Goal: Register for event/course

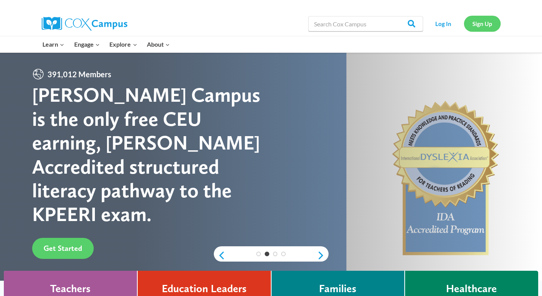
click at [481, 23] on link "Sign Up" at bounding box center [482, 24] width 37 height 16
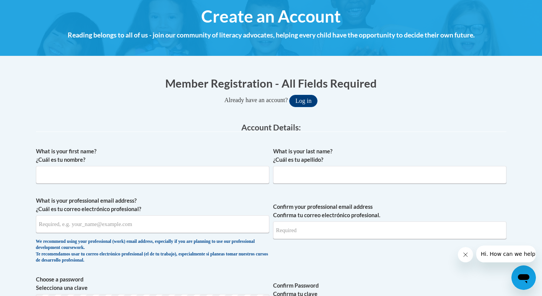
scroll to position [38, 0]
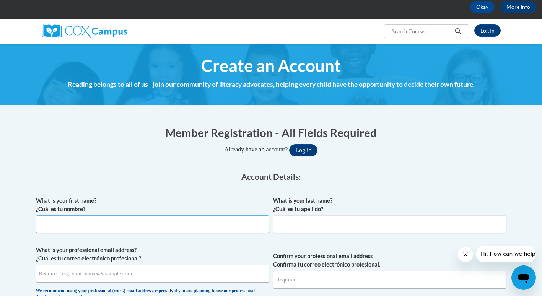
click at [105, 220] on input "What is your first name? ¿Cuál es tu nombre?" at bounding box center [153, 225] width 234 height 18
type input "Robert"
type input "Roberts-Thomas"
type input "rrobertsthomas@gmail.com"
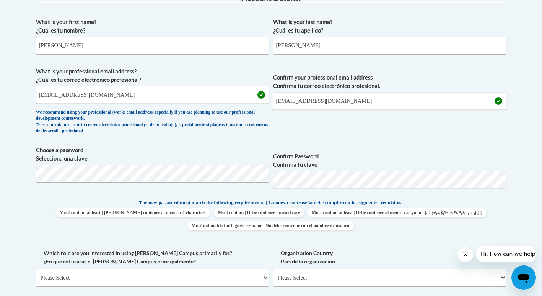
scroll to position [230, 0]
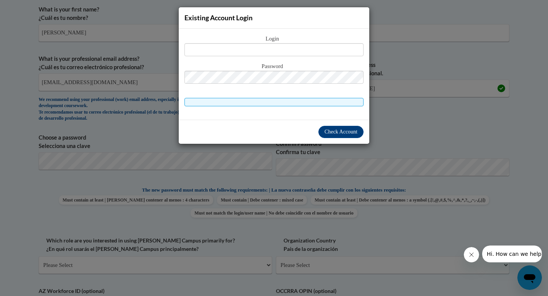
drag, startPoint x: 416, startPoint y: 68, endPoint x: 432, endPoint y: 79, distance: 19.3
click at [423, 73] on div "Existing Account Login Login Password" at bounding box center [274, 148] width 548 height 296
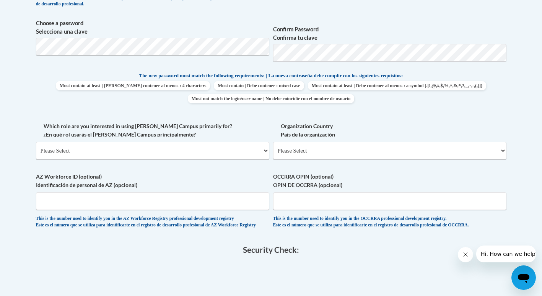
scroll to position [345, 0]
click at [131, 145] on select "Please Select College/University | Colegio/Universidad Community/Nonprofit Part…" at bounding box center [153, 151] width 234 height 18
select select "fbf2d438-af2f-41f8-98f1-81c410e29de3"
click at [36, 142] on select "Please Select College/University | Colegio/Universidad Community/Nonprofit Part…" at bounding box center [153, 151] width 234 height 18
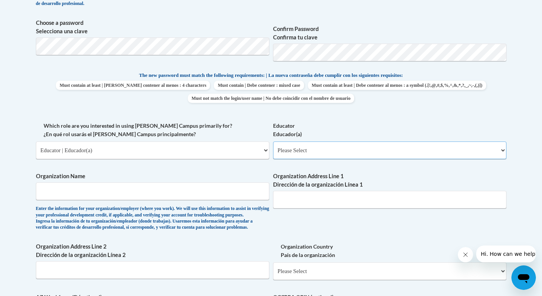
click at [284, 152] on select "Please Select Early Learning/Daycare Teacher/Family Home Care Provider | Maestr…" at bounding box center [390, 151] width 234 height 18
select select "5e2af403-4f2c-4e49-a02f-103e55d7b75b"
click at [273, 142] on select "Please Select Early Learning/Daycare Teacher/Family Home Care Provider | Maestr…" at bounding box center [390, 151] width 234 height 18
click at [171, 190] on input "Organization Name" at bounding box center [153, 192] width 234 height 18
type input "Cedars Preschool"
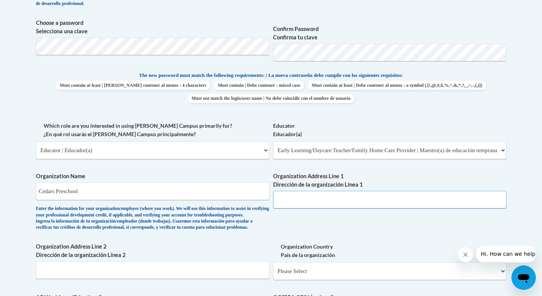
type input "1449 SW 74th Drive, STE 100"
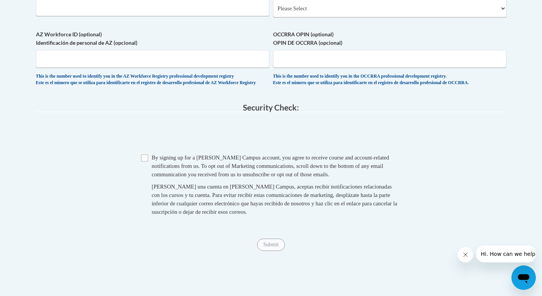
scroll to position [613, 0]
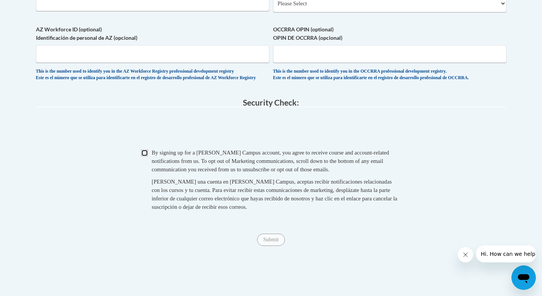
click at [147, 157] on input "Checkbox" at bounding box center [144, 153] width 7 height 7
checkbox input "true"
click at [263, 246] on input "Submit" at bounding box center [271, 240] width 28 height 12
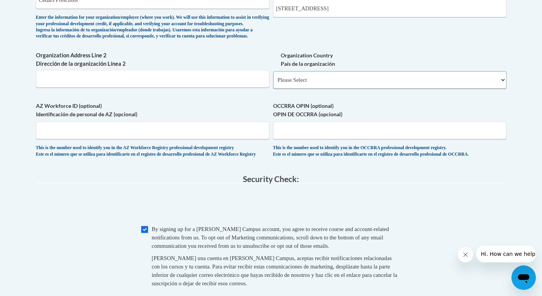
scroll to position [536, 0]
click at [309, 89] on select "Please Select United States | Estados Unidos Outside of the United States | Fue…" at bounding box center [390, 80] width 234 height 18
select select "ad49bcad-a171-4b2e-b99c-48b446064914"
click at [273, 83] on select "Please Select United States | Estados Unidos Outside of the United States | Fue…" at bounding box center [390, 80] width 234 height 18
select select
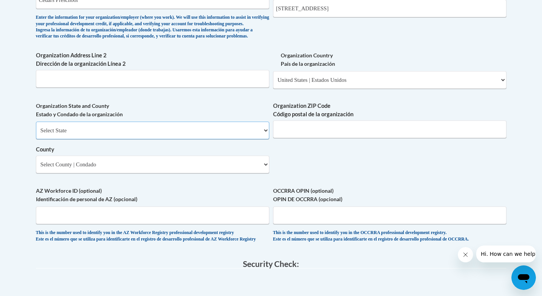
click at [150, 139] on select "Select State Alabama Alaska Arizona Arkansas California Colorado Connecticut De…" at bounding box center [153, 131] width 234 height 18
select select "Georgia"
click at [36, 134] on select "Select State Alabama Alaska Arizona Arkansas California Colorado Connecticut De…" at bounding box center [153, 131] width 234 height 18
click at [293, 137] on input "Organization ZIP Code Código postal de la organización" at bounding box center [390, 130] width 234 height 18
type input "32607"
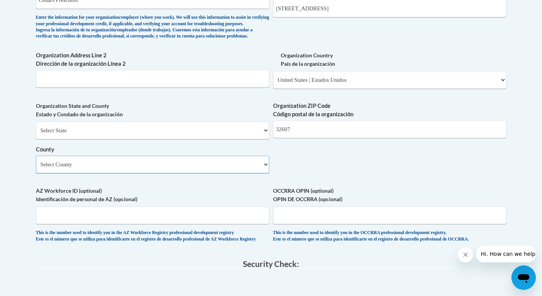
click at [155, 173] on select "Select County Appling Atkinson Bacon Baker Baldwin Banks Barrow Bartow Ben Hill…" at bounding box center [153, 165] width 234 height 18
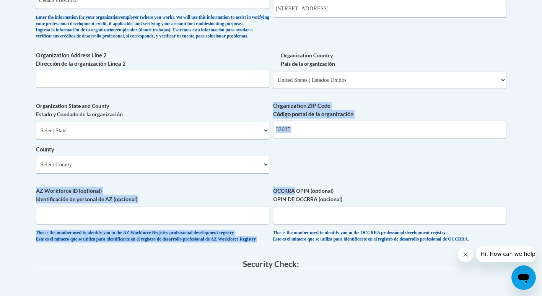
drag, startPoint x: 299, startPoint y: 176, endPoint x: 476, endPoint y: 170, distance: 176.6
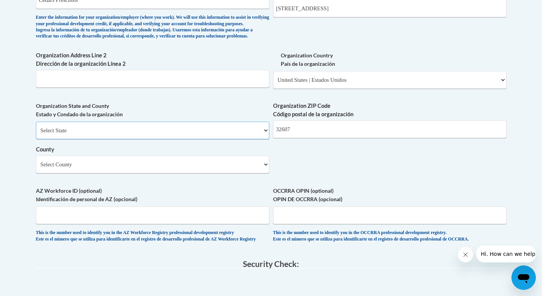
click at [236, 139] on select "Select State Alabama Alaska Arizona Arkansas California Colorado Connecticut De…" at bounding box center [153, 131] width 234 height 18
select select "Florida"
click at [36, 134] on select "Select State Alabama Alaska Arizona Arkansas California Colorado Connecticut De…" at bounding box center [153, 131] width 234 height 18
click at [117, 173] on select "Select County Alachua Baker Bay Bradford Brevard Broward Calhoun Charlotte Citr…" at bounding box center [153, 165] width 234 height 18
drag, startPoint x: 317, startPoint y: 180, endPoint x: 322, endPoint y: 176, distance: 6.9
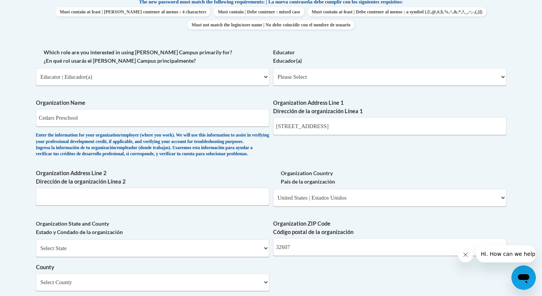
scroll to position [383, 0]
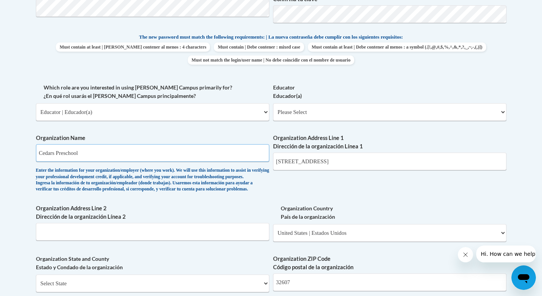
click at [152, 152] on input "Cedars Preschool" at bounding box center [153, 153] width 234 height 18
click at [384, 187] on div "What is your first name? ¿Cuál es tu nombre? Robert What is your last name? ¿Cu…" at bounding box center [271, 125] width 471 height 555
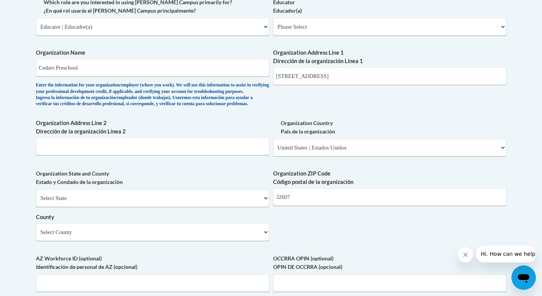
scroll to position [536, 0]
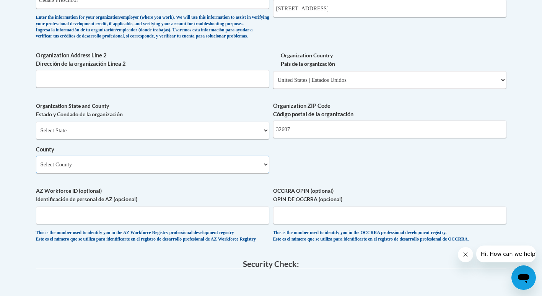
click at [176, 173] on select "Select County Alachua Baker Bay Bradford Brevard Broward Calhoun Charlotte Citr…" at bounding box center [153, 165] width 234 height 18
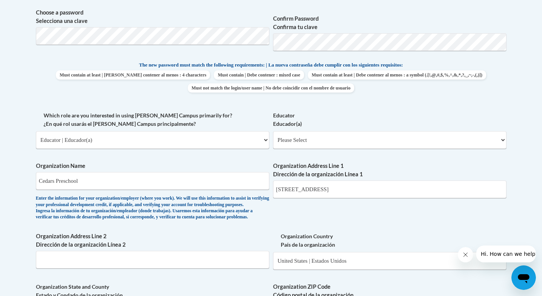
scroll to position [345, 0]
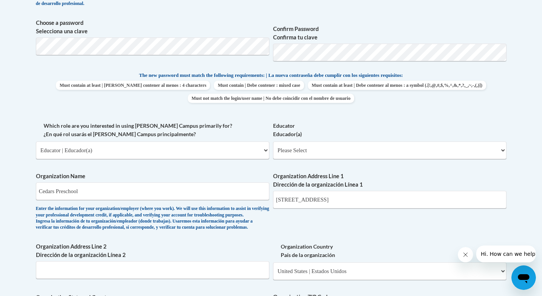
click at [322, 209] on div "Organization Address Line 1 Dirección de la organización Línea 1 1449 SW 74th D…" at bounding box center [390, 193] width 234 height 42
drag, startPoint x: 322, startPoint y: 207, endPoint x: 321, endPoint y: 202, distance: 5.2
click at [322, 207] on input "1449 SW 74th Drive, STE 100" at bounding box center [390, 200] width 234 height 18
click at [321, 201] on input "1449 SW 74th Drive, STE 100" at bounding box center [390, 200] width 234 height 18
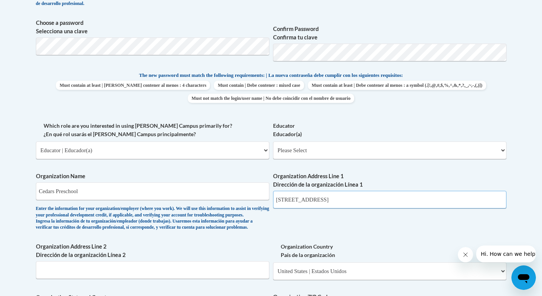
click at [321, 201] on input "1449 SW 74th Drive, STE 100" at bounding box center [390, 200] width 234 height 18
type input "6544 Malon Rd"
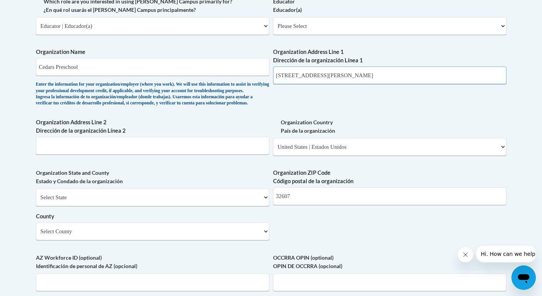
scroll to position [498, 0]
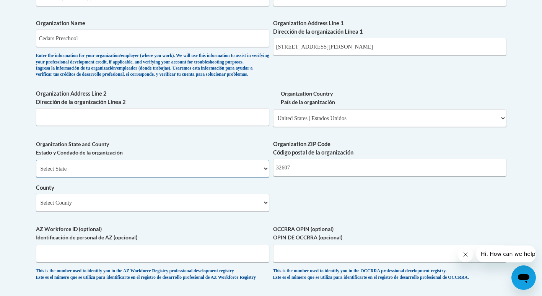
click at [151, 178] on select "Select State Alabama Alaska Arizona Arkansas California Colorado Connecticut De…" at bounding box center [153, 169] width 234 height 18
select select "Georgia"
click at [36, 173] on select "Select State Alabama Alaska Arizona Arkansas California Colorado Connecticut De…" at bounding box center [153, 169] width 234 height 18
drag, startPoint x: 303, startPoint y: 179, endPoint x: 262, endPoint y: 178, distance: 41.4
click at [262, 178] on div "What is your first name? ¿Cuál es tu nombre? Robert What is your last name? ¿Cu…" at bounding box center [271, 11] width 471 height 555
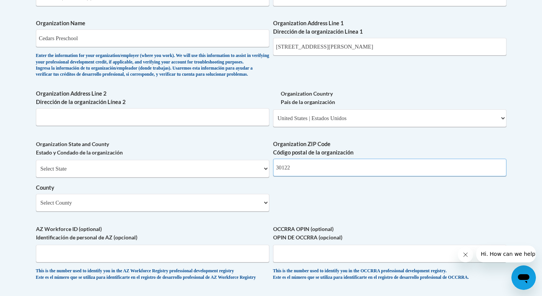
scroll to position [459, 0]
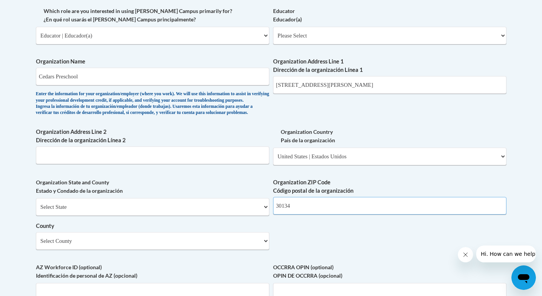
type input "30134"
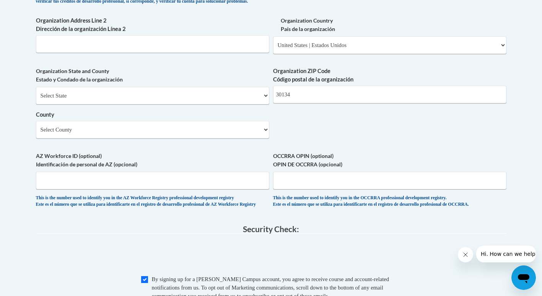
scroll to position [548, 0]
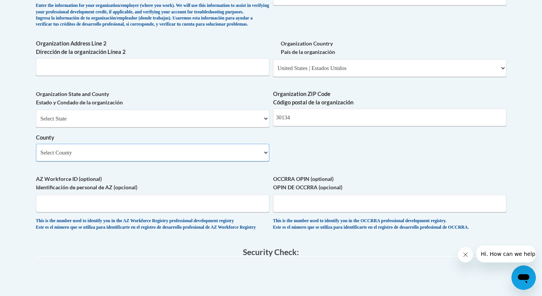
click at [167, 162] on select "Select County Appling Atkinson Bacon Baker Baldwin Banks Barrow Bartow Ben Hill…" at bounding box center [153, 153] width 234 height 18
select select "Douglas"
click at [36, 157] on select "Select County Appling Atkinson Bacon Baker Baldwin Banks Barrow Bartow Ben Hill…" at bounding box center [153, 153] width 234 height 18
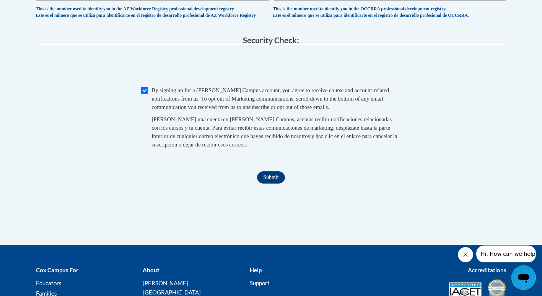
scroll to position [816, 0]
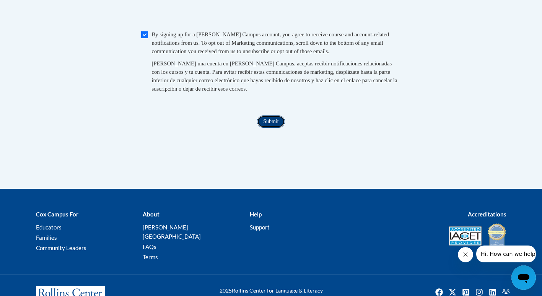
click at [265, 128] on input "Submit" at bounding box center [271, 122] width 28 height 12
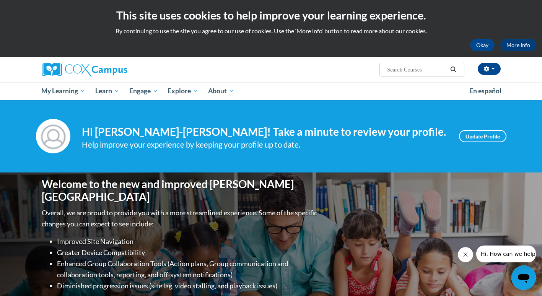
click at [414, 71] on input "Search..." at bounding box center [417, 69] width 61 height 9
type input "langauge"
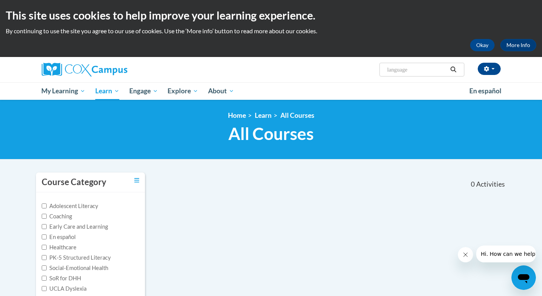
type input "language"
click at [455, 68] on icon "Search" at bounding box center [454, 70] width 6 height 6
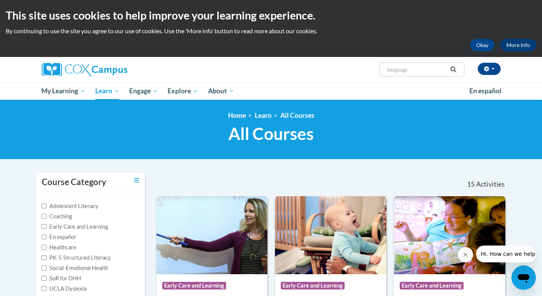
click at [430, 65] on input "language" at bounding box center [417, 69] width 61 height 9
type input "language and lit"
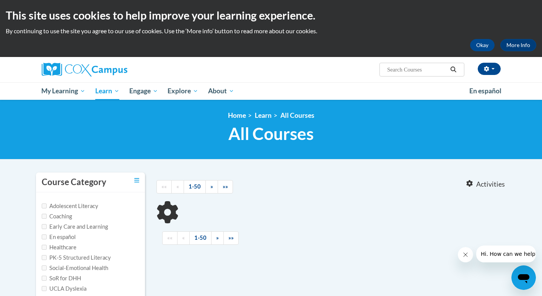
type input "language and lit"
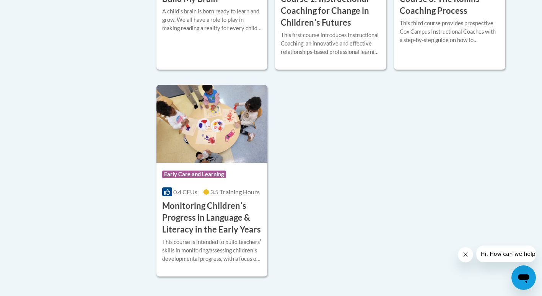
scroll to position [345, 0]
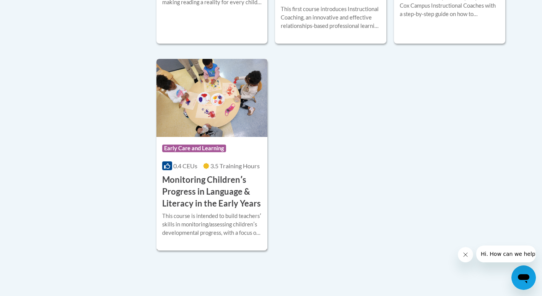
click at [229, 190] on h3 "Monitoring Childrenʹs Progress in Language & Literacy in the Early Years" at bounding box center [212, 191] width 100 height 35
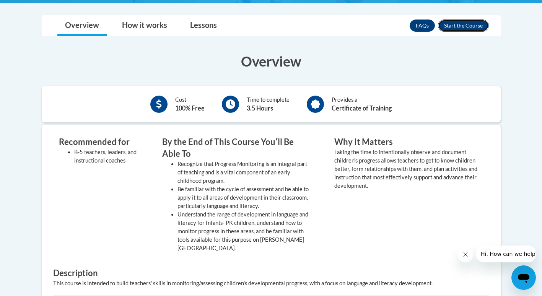
click at [470, 28] on button "Enroll" at bounding box center [463, 26] width 51 height 12
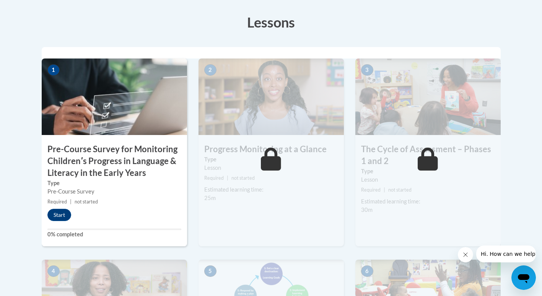
scroll to position [230, 0]
